Goal: Find specific page/section: Find specific page/section

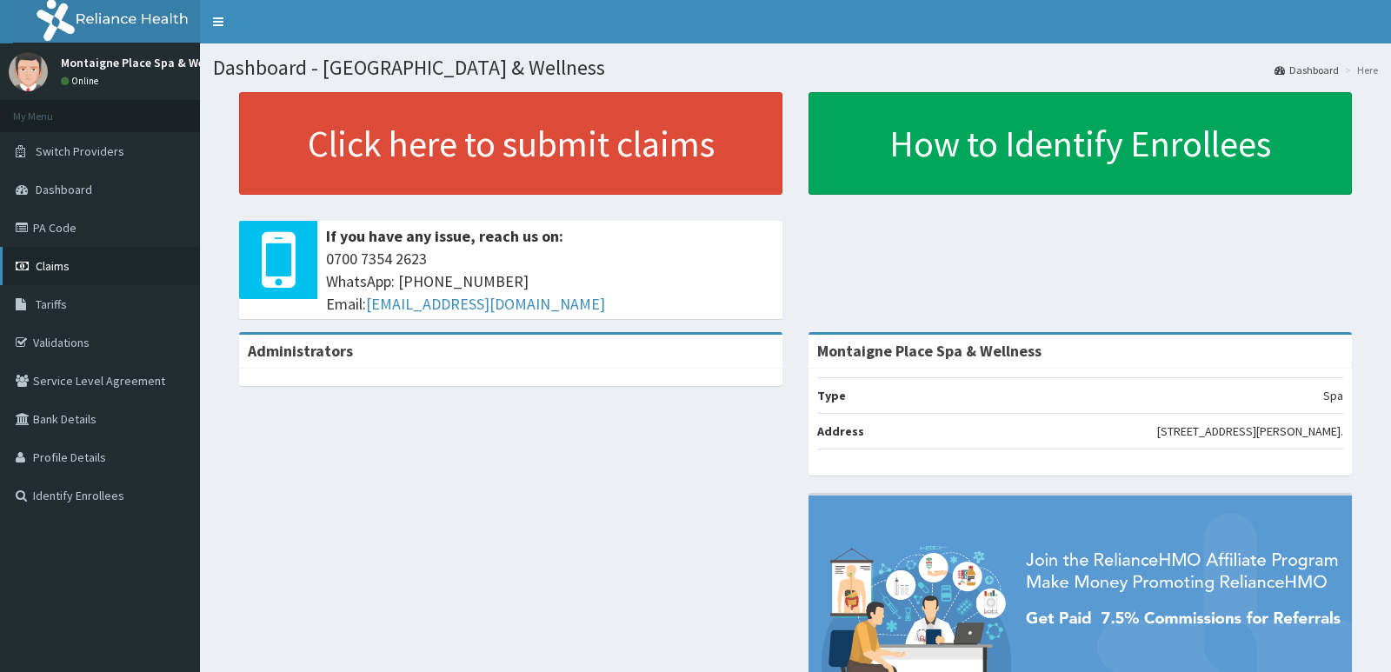
click at [48, 258] on span "Claims" at bounding box center [53, 266] width 34 height 16
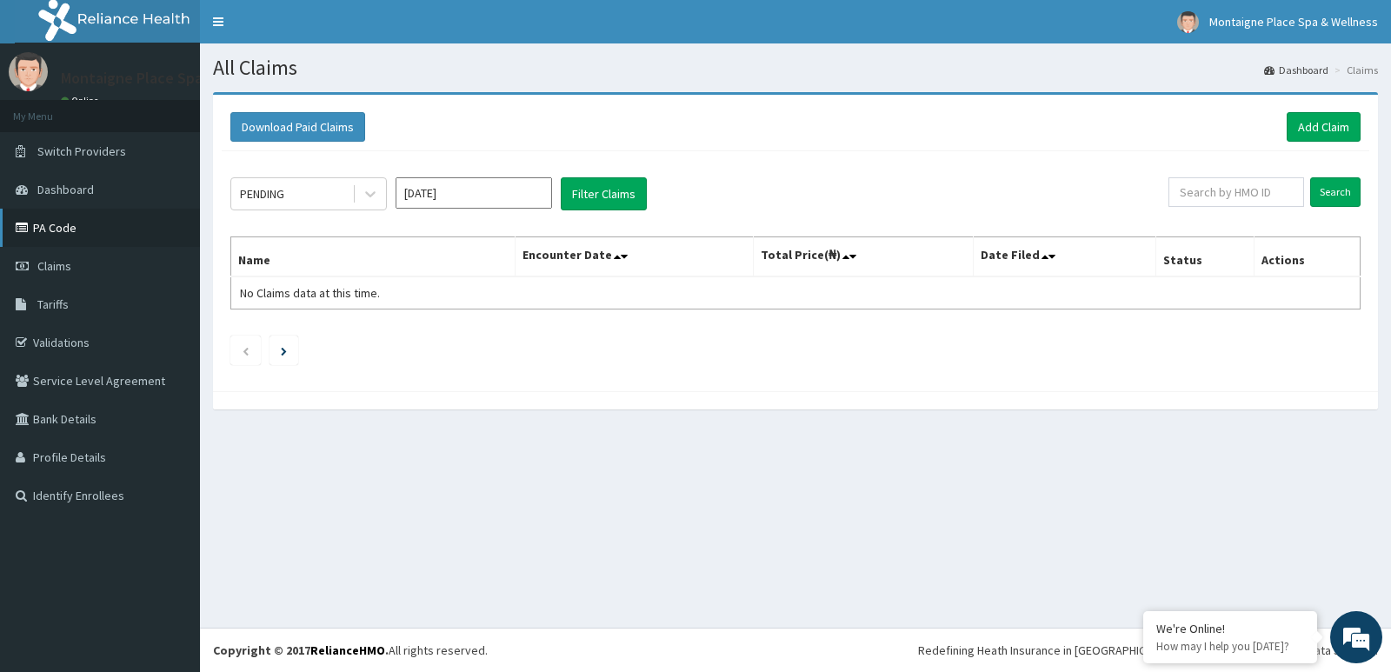
click at [52, 220] on link "PA Code" at bounding box center [100, 228] width 200 height 38
